Goal: Find specific page/section: Find specific page/section

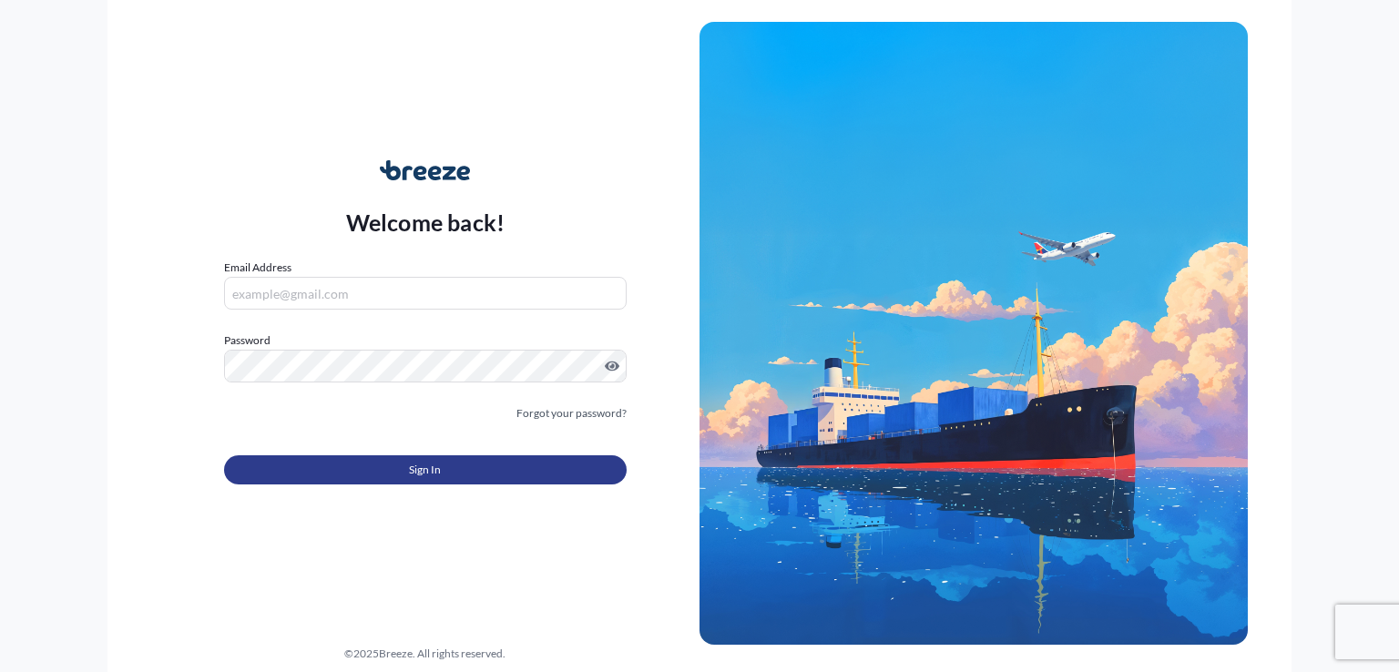
type input "[PERSON_NAME][EMAIL_ADDRESS][PERSON_NAME][DOMAIN_NAME]"
click at [435, 464] on span "Sign In" at bounding box center [425, 470] width 32 height 18
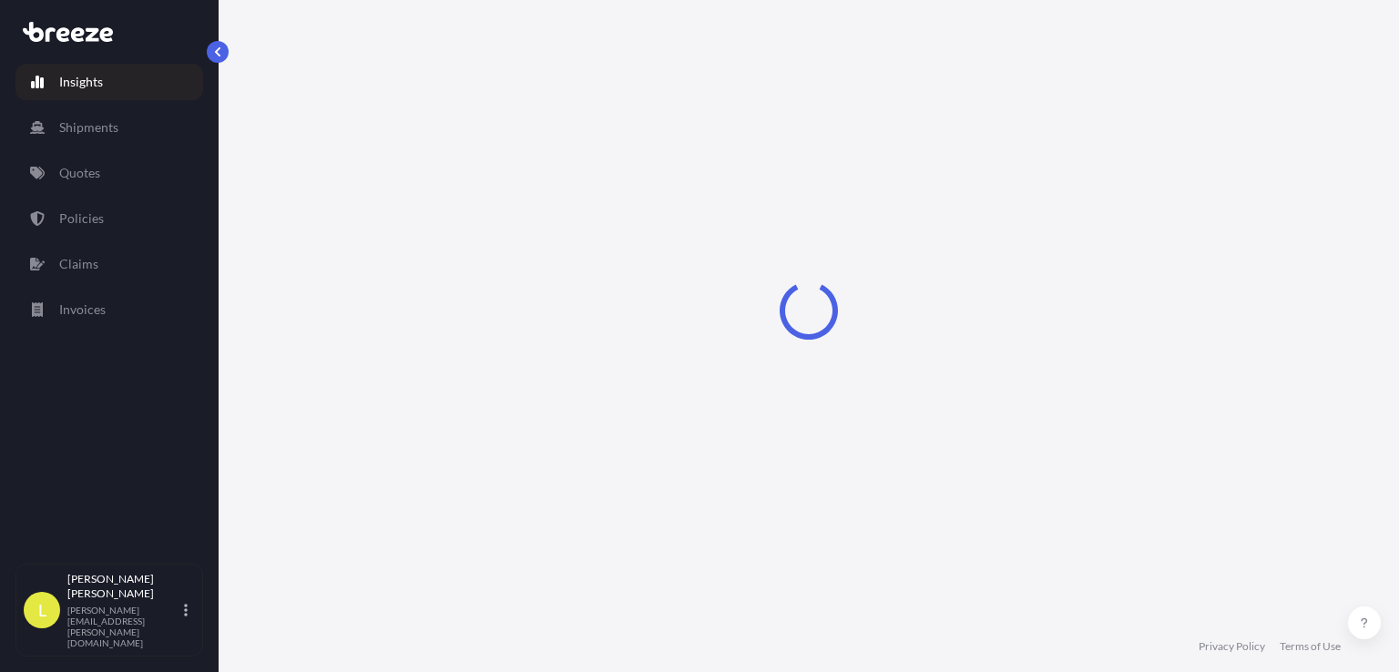
select select "2025"
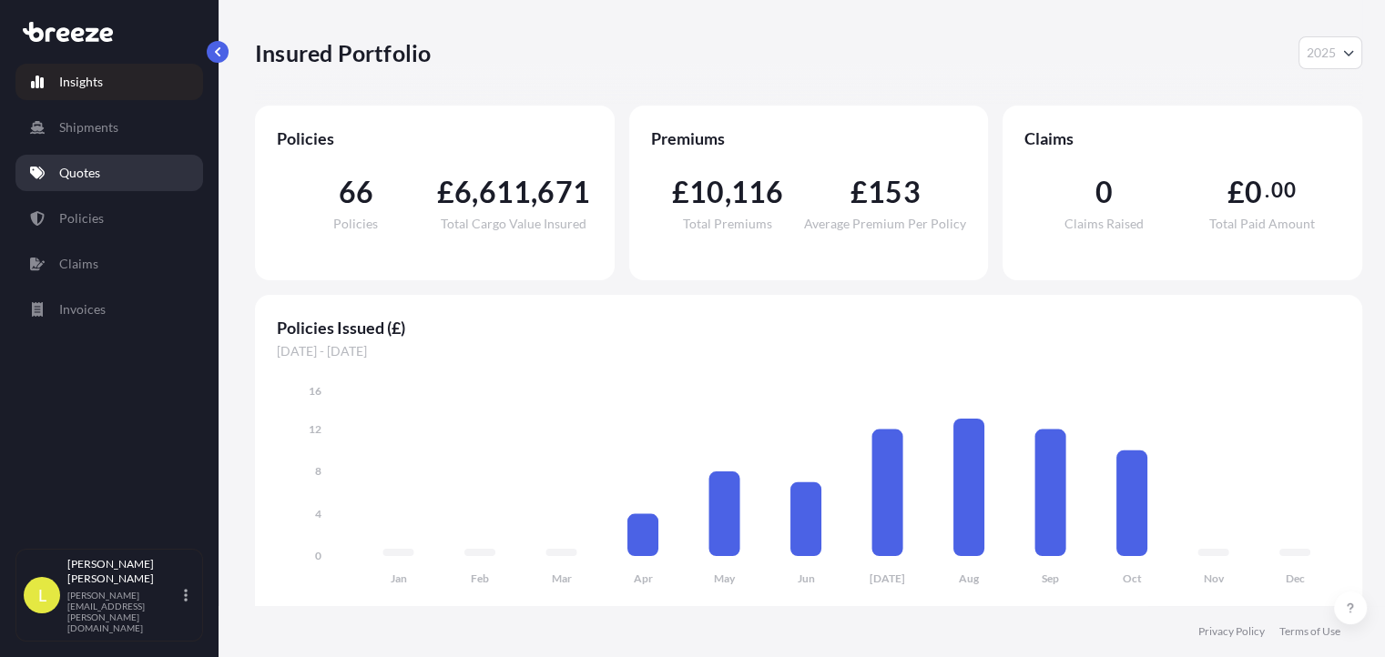
click at [98, 181] on p "Quotes" at bounding box center [79, 173] width 41 height 18
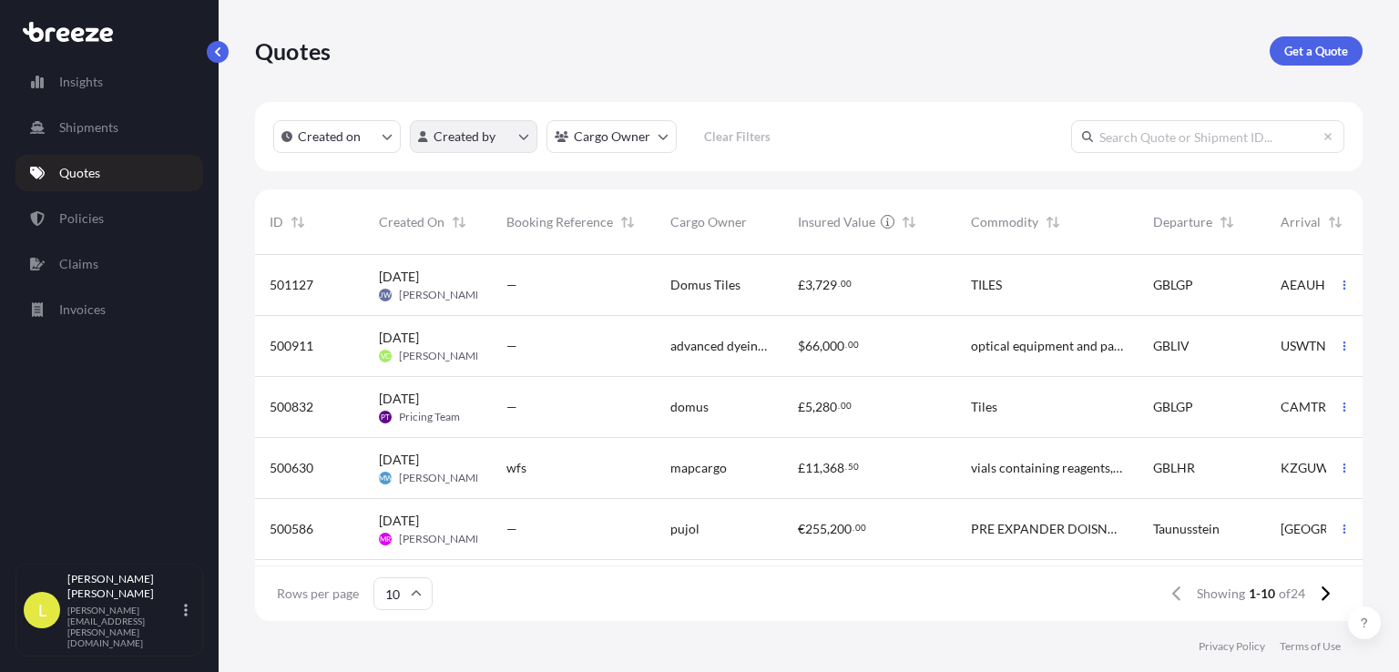
click at [517, 135] on html "Insights Shipments Quotes Policies Claims Invoices L [PERSON_NAME] [PERSON_NAME…" at bounding box center [699, 336] width 1399 height 672
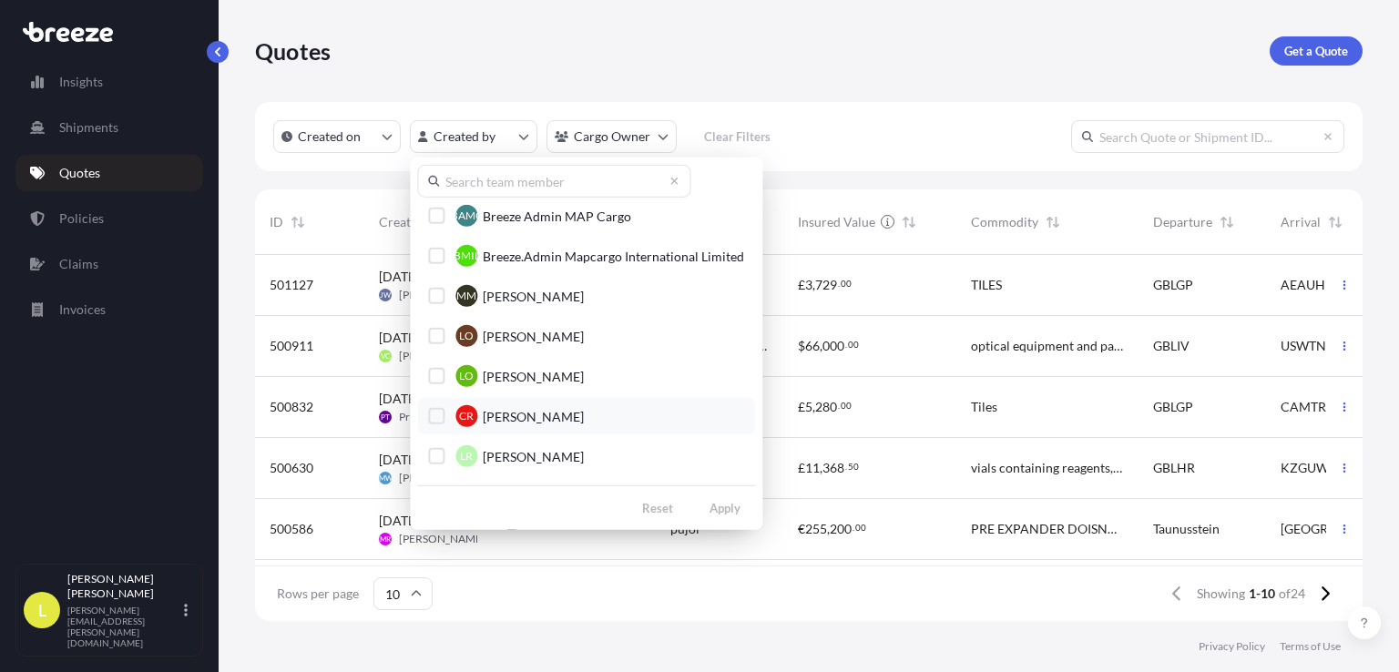
scroll to position [820, 0]
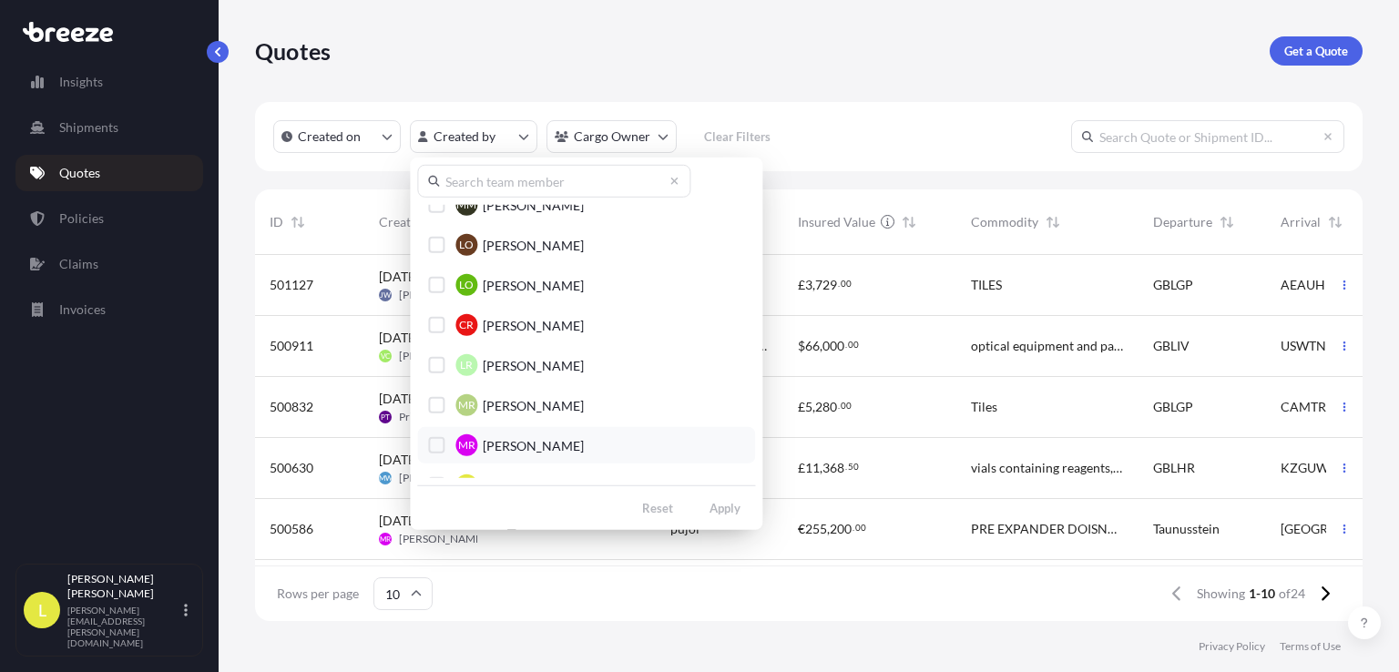
click at [428, 443] on button "MR [PERSON_NAME]" at bounding box center [586, 445] width 338 height 36
click at [437, 448] on div "Select Option" at bounding box center [436, 445] width 16 height 16
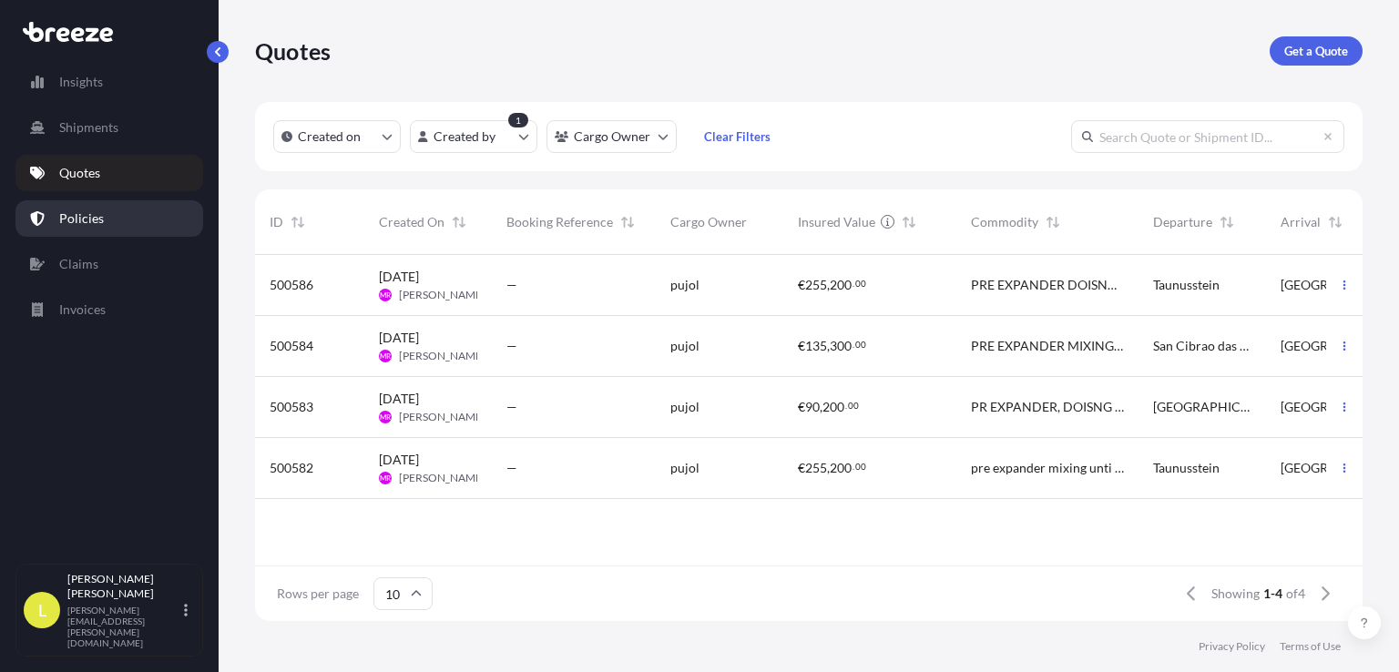
click at [95, 225] on p "Policies" at bounding box center [81, 218] width 45 height 18
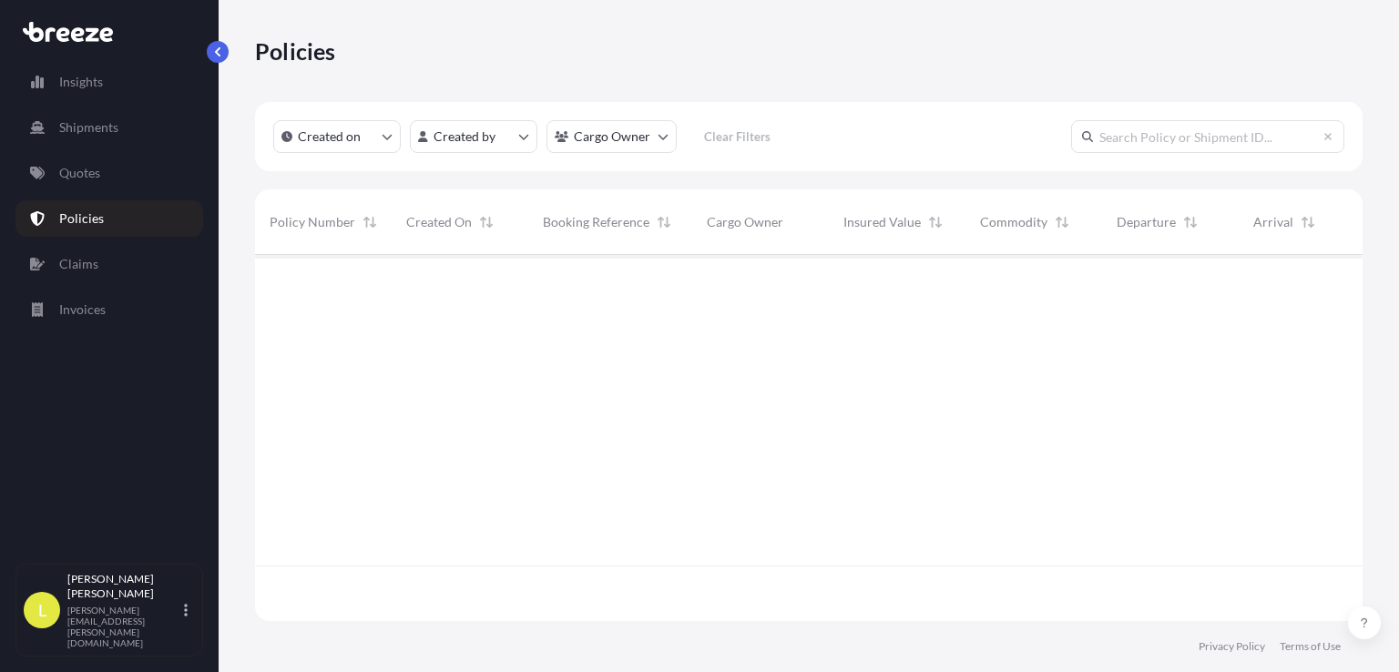
scroll to position [361, 1093]
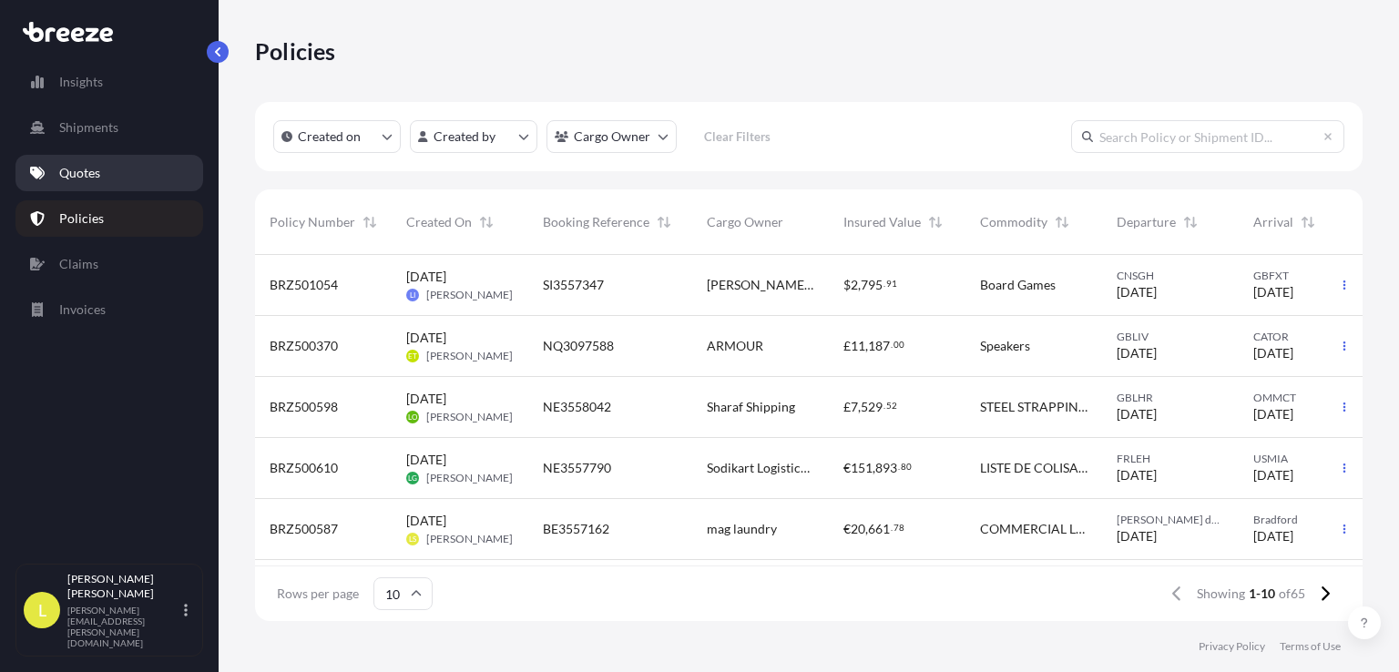
click at [98, 170] on p "Quotes" at bounding box center [79, 173] width 41 height 18
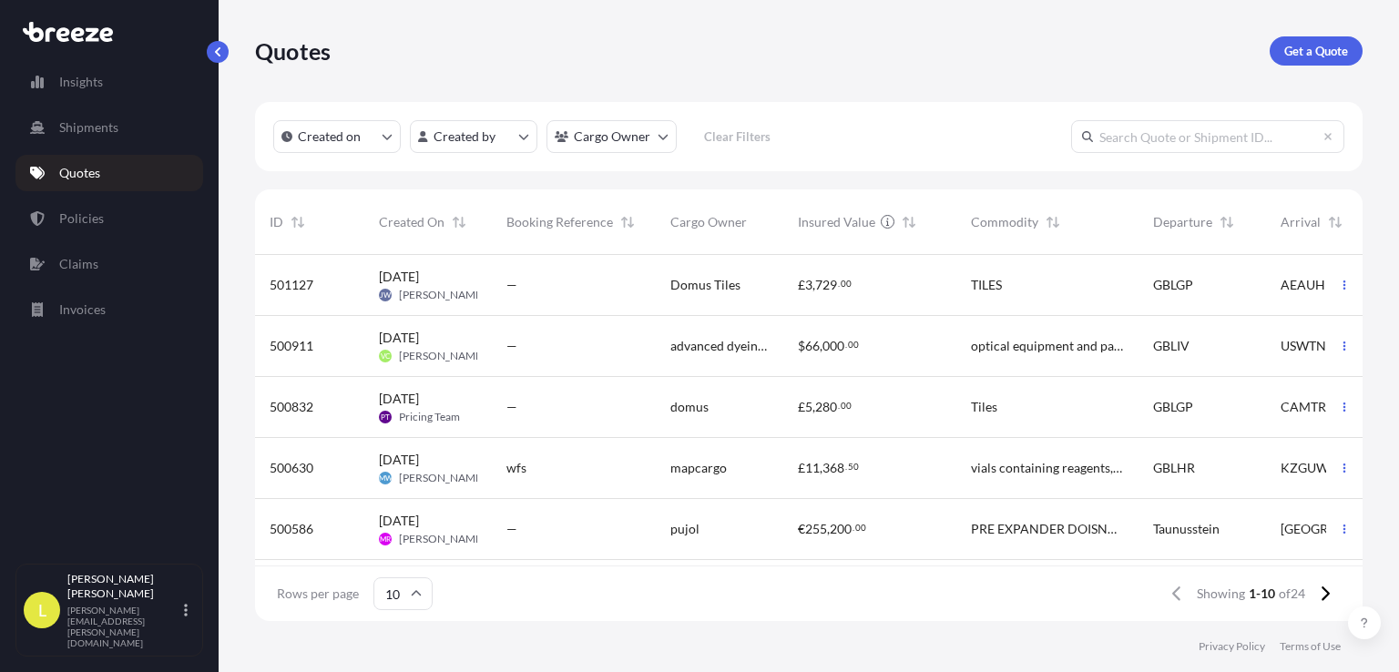
scroll to position [361, 1093]
